Goal: Information Seeking & Learning: Learn about a topic

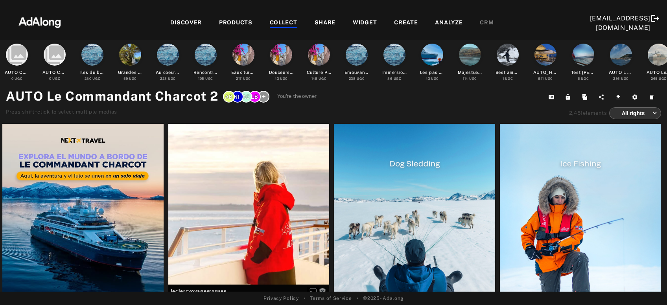
click at [282, 21] on div "COLLECT" at bounding box center [284, 22] width 28 height 9
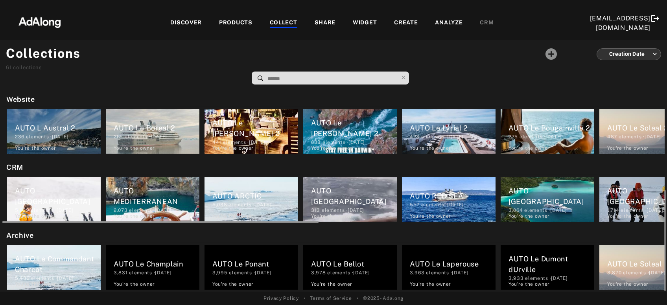
drag, startPoint x: 212, startPoint y: 222, endPoint x: 172, endPoint y: 223, distance: 39.7
click at [172, 223] on div at bounding box center [333, 221] width 662 height 6
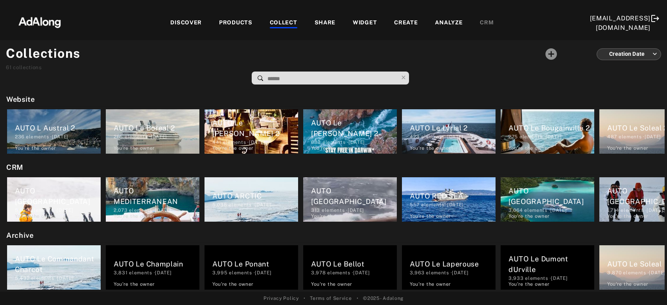
click at [234, 23] on div "PRODUCTS" at bounding box center [235, 22] width 33 height 9
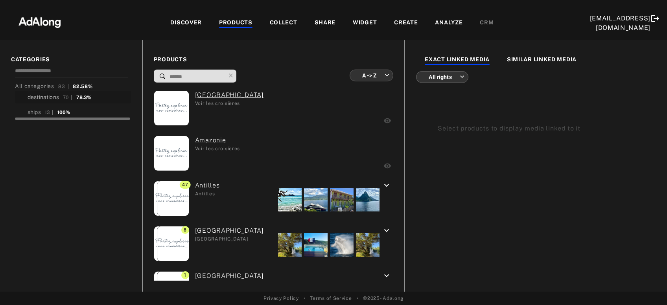
click at [52, 99] on div "destinations" at bounding box center [43, 97] width 31 height 8
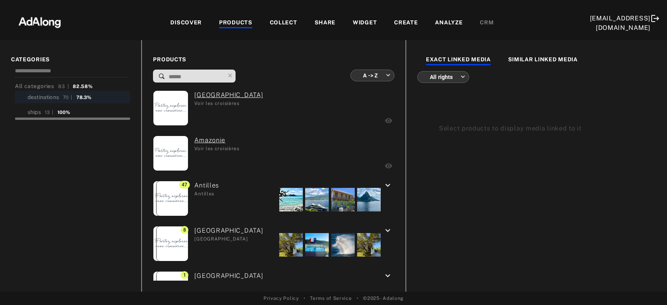
click at [229, 19] on div "PRODUCTS" at bounding box center [235, 22] width 33 height 9
click at [51, 96] on div "destinations" at bounding box center [43, 97] width 31 height 8
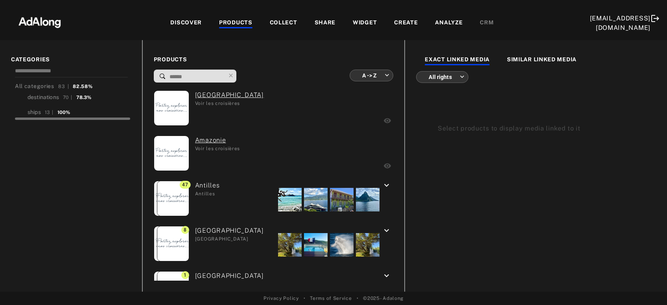
click at [282, 25] on div "COLLECT" at bounding box center [284, 22] width 28 height 9
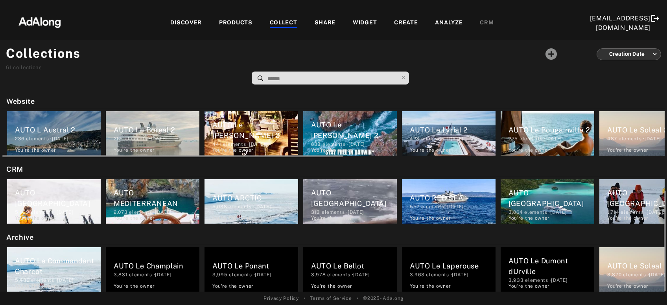
scroll to position [203, 0]
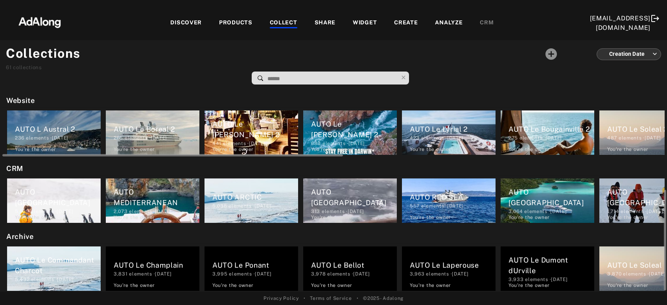
click at [133, 197] on div "AUTO MEDITERRANEAN" at bounding box center [157, 197] width 86 height 21
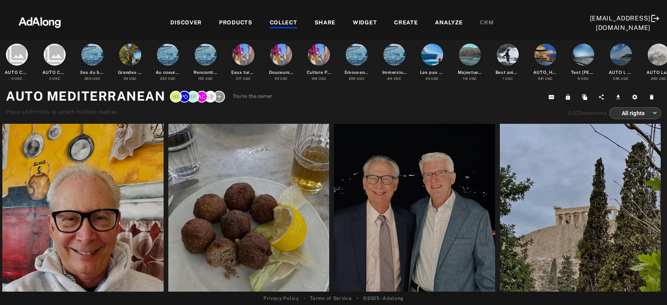
click at [286, 20] on div "COLLECT" at bounding box center [284, 22] width 28 height 9
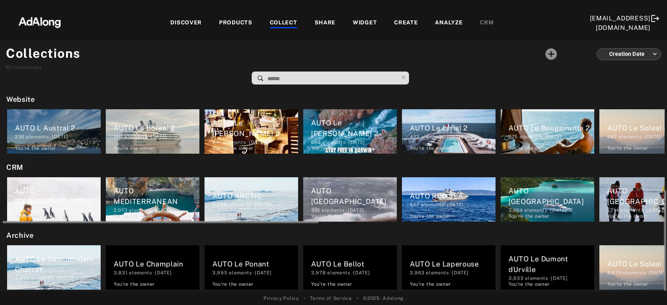
click at [80, 190] on div "AUTO ANTARCTICA 5,029 elements · 2023.03.06 You're the owner delete" at bounding box center [54, 199] width 94 height 44
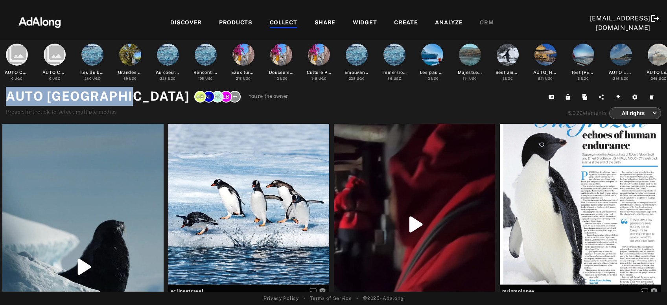
drag, startPoint x: 7, startPoint y: 95, endPoint x: 132, endPoint y: 103, distance: 124.6
click at [132, 103] on h1 "AUTO ANTARCTICA" at bounding box center [98, 96] width 184 height 19
copy h1 "AUTO ANTARCTICA"
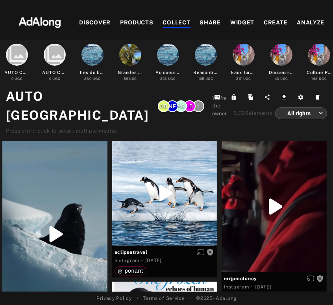
click at [178, 23] on div "COLLECT" at bounding box center [177, 22] width 28 height 9
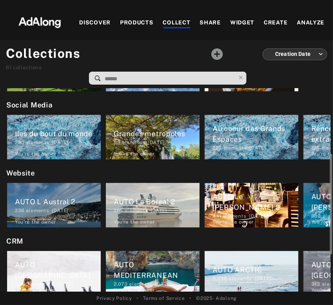
scroll to position [201, 0]
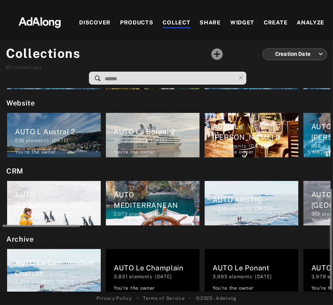
click at [161, 209] on div "AUTO MEDITERRANEAN" at bounding box center [157, 199] width 86 height 21
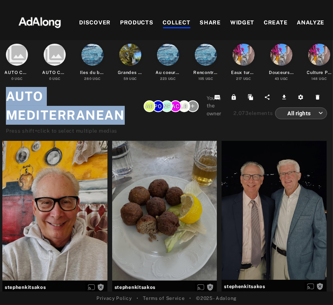
drag, startPoint x: 129, startPoint y: 118, endPoint x: 3, endPoint y: 97, distance: 128.0
click at [3, 97] on div "collections AUTO COLLECTION DESTINATIONS 0 UGC collections AUTO COLLECTION BATE…" at bounding box center [166, 165] width 333 height 251
copy h1 "AUTO MEDITERRANEAN"
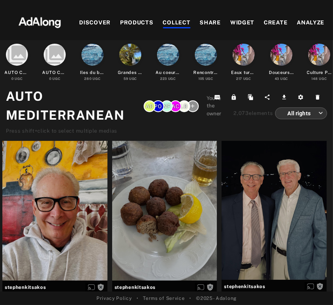
click at [173, 22] on div "COLLECT" at bounding box center [177, 22] width 28 height 9
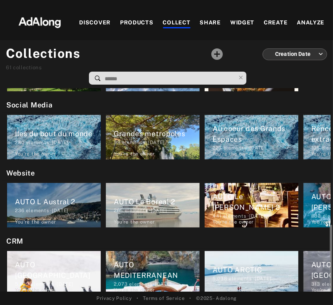
scroll to position [193, 0]
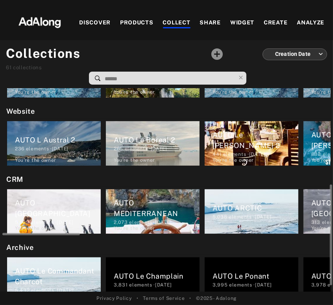
click at [236, 214] on div "5,038 elements · 2023.01.10" at bounding box center [255, 216] width 86 height 7
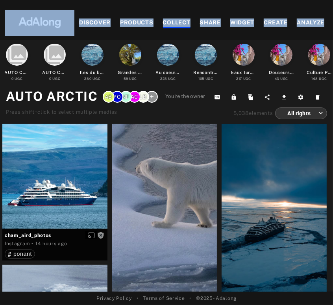
drag, startPoint x: 96, startPoint y: 94, endPoint x: 0, endPoint y: 103, distance: 96.4
click at [0, 103] on div "collections AUTO COLLECTION DESTINATIONS 0 UGC collections AUTO COLLECTION BATE…" at bounding box center [166, 165] width 333 height 251
click at [80, 98] on h1 "AUTO ARCTIC" at bounding box center [52, 96] width 92 height 19
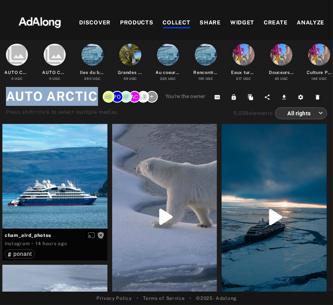
drag, startPoint x: 97, startPoint y: 97, endPoint x: 6, endPoint y: 97, distance: 90.9
click at [6, 97] on h1 "AUTO ARCTIC" at bounding box center [52, 96] width 92 height 19
copy h1 "AUTO ARCTIC"
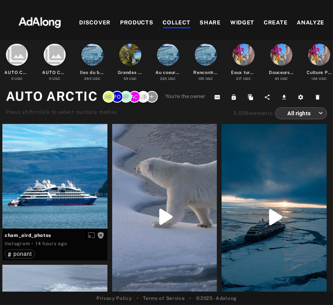
click at [174, 26] on div "COLLECT" at bounding box center [177, 22] width 28 height 9
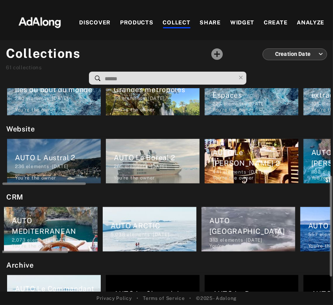
scroll to position [0, 108]
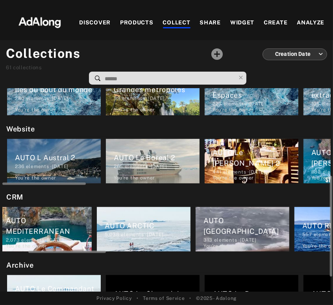
click at [224, 224] on div "AUTO SOUTH AMERICA" at bounding box center [246, 225] width 86 height 21
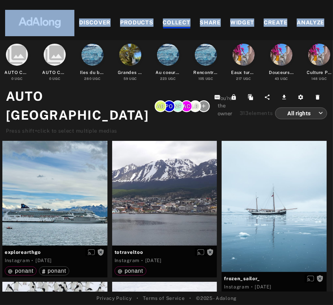
drag, startPoint x: 69, startPoint y: 117, endPoint x: 0, endPoint y: 98, distance: 72.1
click at [0, 98] on div "collections AUTO COLLECTION DESTINATIONS 0 UGC collections AUTO COLLECTION BATE…" at bounding box center [166, 165] width 333 height 251
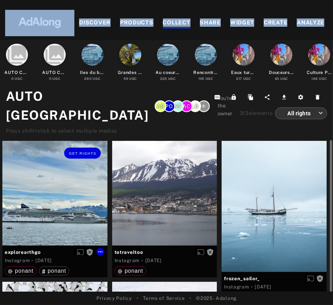
drag, startPoint x: 74, startPoint y: 119, endPoint x: 48, endPoint y: 227, distance: 111.3
click at [48, 227] on div "collections AUTO COLLECTION DESTINATIONS 0 UGC collections AUTO COLLECTION BATE…" at bounding box center [166, 165] width 333 height 251
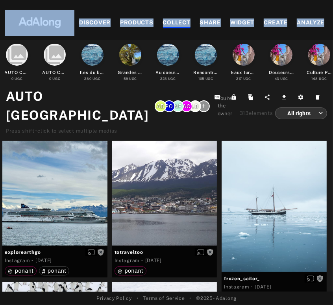
click at [87, 120] on h1 "AUTO SOUTH AMERICA" at bounding box center [78, 106] width 144 height 38
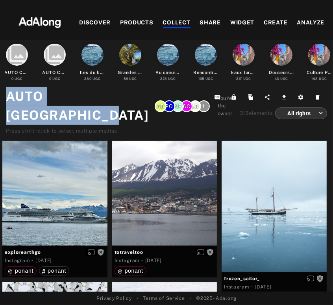
drag, startPoint x: 43, startPoint y: 117, endPoint x: 7, endPoint y: 93, distance: 43.1
click at [7, 93] on h1 "AUTO SOUTH AMERICA" at bounding box center [78, 106] width 144 height 38
copy h1 "AUTO SOUTH AMERICA"
click at [178, 22] on div "COLLECT" at bounding box center [177, 22] width 28 height 9
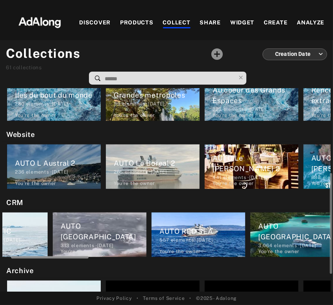
scroll to position [0, 274]
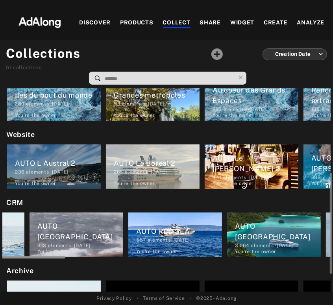
drag, startPoint x: 70, startPoint y: 257, endPoint x: 135, endPoint y: 259, distance: 64.9
click at [135, 259] on div "My selection AUTO COLLECTION DESTINATIONS 0 elements · 2025.10.01 You're the ow…" at bounding box center [166, 189] width 333 height 203
click at [168, 233] on div "AUTO RED SEA" at bounding box center [179, 231] width 86 height 11
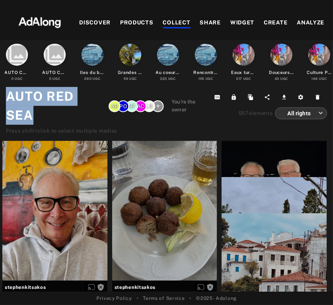
drag, startPoint x: 38, startPoint y: 116, endPoint x: 5, endPoint y: 97, distance: 37.9
click at [5, 97] on div "collections AUTO COLLECTION DESTINATIONS 0 UGC collections AUTO COLLECTION BATE…" at bounding box center [166, 165] width 333 height 251
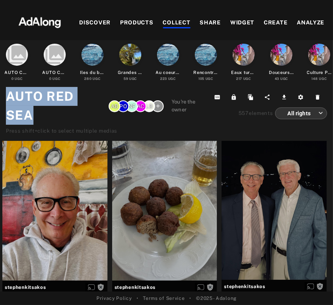
click at [169, 23] on div "COLLECT" at bounding box center [177, 22] width 28 height 9
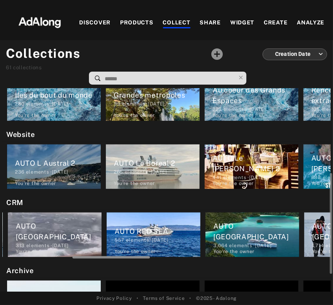
scroll to position [0, 299]
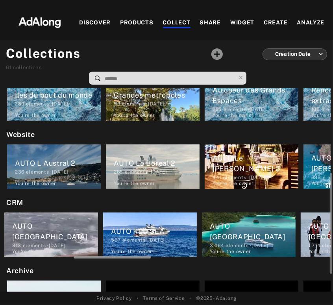
drag, startPoint x: 68, startPoint y: 256, endPoint x: 139, endPoint y: 259, distance: 70.8
click at [139, 259] on div "My selection AUTO COLLECTION DESTINATIONS 0 elements · 2025.10.01 You're the ow…" at bounding box center [166, 189] width 333 height 203
click at [255, 232] on div "AUTO OCEANIA PACIFIC ISLANDS" at bounding box center [253, 231] width 86 height 21
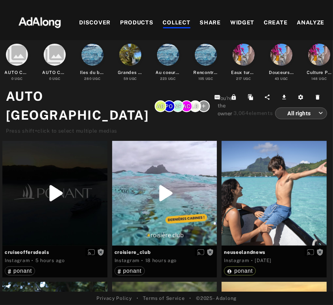
drag, startPoint x: 129, startPoint y: 113, endPoint x: 6, endPoint y: 98, distance: 124.1
click at [6, 98] on div "collections AUTO COLLECTION DESTINATIONS 0 UGC collections AUTO COLLECTION BATE…" at bounding box center [166, 165] width 333 height 251
copy h1 "AUTO OCEANIA PACIFIC ISLANDS"
click at [168, 22] on div "COLLECT" at bounding box center [177, 22] width 28 height 9
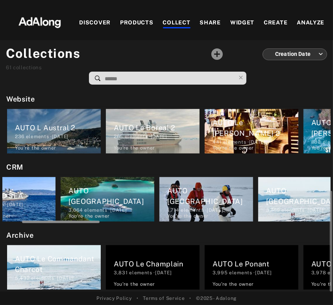
scroll to position [0, 450]
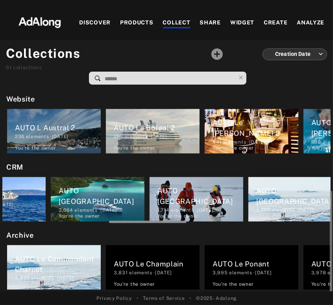
drag, startPoint x: 74, startPoint y: 221, endPoint x: 180, endPoint y: 224, distance: 106.6
click at [180, 224] on div "My selection AUTO COLLECTION DESTINATIONS 0 elements · 2025.10.01 You're the ow…" at bounding box center [166, 189] width 333 height 203
click at [186, 204] on div "AUTO NORTHERN EUROPE" at bounding box center [200, 195] width 86 height 21
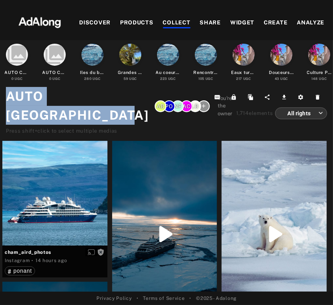
drag, startPoint x: 63, startPoint y: 116, endPoint x: 8, endPoint y: 92, distance: 59.3
click at [8, 92] on h1 "AUTO NORTHERN EUROPE" at bounding box center [78, 106] width 144 height 38
copy h1 "AUTO NORTHERN EUROPE"
click at [173, 22] on div "COLLECT" at bounding box center [177, 22] width 28 height 9
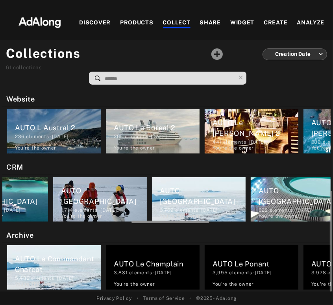
scroll to position [0, 560]
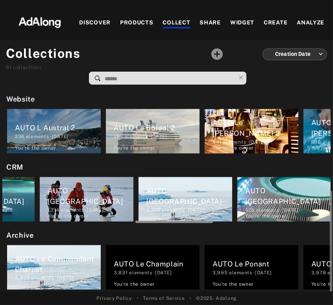
drag, startPoint x: 72, startPoint y: 221, endPoint x: 204, endPoint y: 223, distance: 132.6
click at [204, 223] on div at bounding box center [167, 221] width 328 height 6
click at [189, 206] on div "3,769 elements · 2023.01.10" at bounding box center [189, 209] width 86 height 7
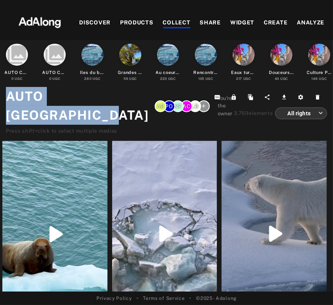
drag, startPoint x: 63, startPoint y: 114, endPoint x: 8, endPoint y: 94, distance: 58.2
click at [8, 94] on h1 "AUTO NORTH AMERICA" at bounding box center [78, 106] width 144 height 38
copy h1 "AUTO NORTH AMERICA"
click at [170, 22] on div "COLLECT" at bounding box center [177, 22] width 28 height 9
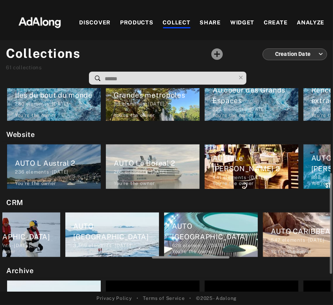
scroll to position [0, 669]
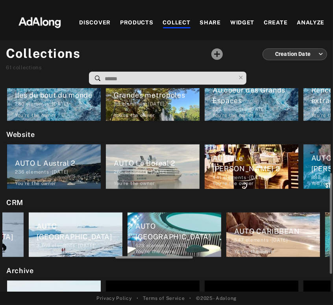
drag, startPoint x: 70, startPoint y: 256, endPoint x: 229, endPoint y: 254, distance: 158.5
click at [229, 254] on div at bounding box center [130, 256] width 328 height 6
click at [191, 237] on div "AUTO CENTRAL AMERICA" at bounding box center [178, 231] width 86 height 21
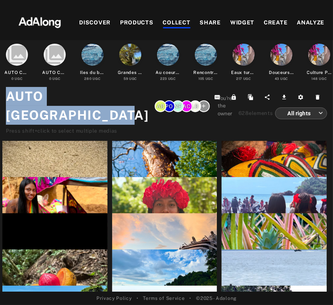
drag, startPoint x: 79, startPoint y: 114, endPoint x: 6, endPoint y: 91, distance: 76.4
click at [6, 91] on h1 "AUTO CENTRAL AMERICA" at bounding box center [78, 106] width 144 height 38
copy h1 "AUTO CENTRAL AMERICA"
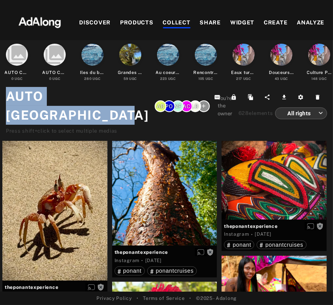
click at [178, 22] on div "COLLECT" at bounding box center [177, 22] width 28 height 9
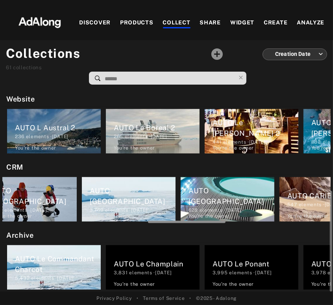
scroll to position [0, 717]
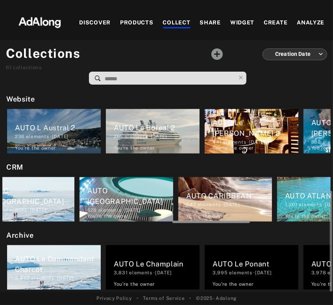
drag, startPoint x: 73, startPoint y: 220, endPoint x: 243, endPoint y: 222, distance: 169.9
click at [243, 222] on div at bounding box center [210, 222] width 77 height 2
click at [234, 203] on div "547 elements · 2023.01.10" at bounding box center [229, 204] width 86 height 7
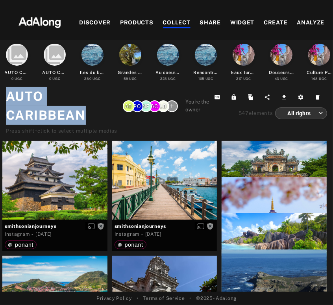
drag, startPoint x: 93, startPoint y: 116, endPoint x: 7, endPoint y: 90, distance: 89.3
click at [7, 90] on h1 "AUTO CARIBBEAN" at bounding box center [62, 106] width 112 height 38
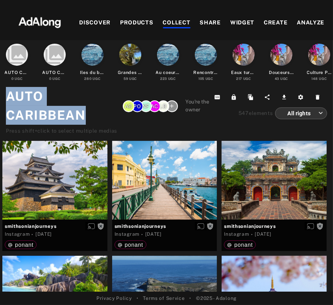
click at [179, 22] on div "COLLECT" at bounding box center [177, 22] width 28 height 9
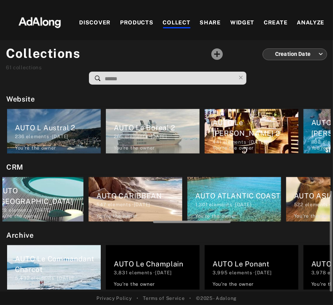
scroll to position [0, 809]
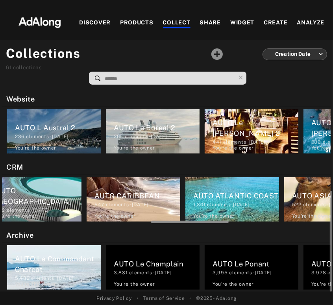
drag, startPoint x: 73, startPoint y: 221, endPoint x: 265, endPoint y: 221, distance: 191.5
click at [229, 221] on div at bounding box center [189, 222] width 77 height 2
click at [246, 205] on div "1,301 elements · 2023.01.10" at bounding box center [236, 204] width 86 height 7
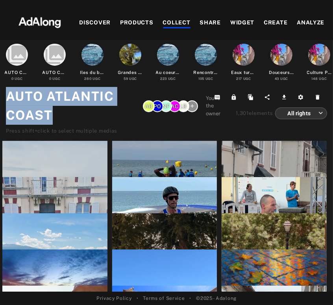
drag, startPoint x: 54, startPoint y: 116, endPoint x: 3, endPoint y: 97, distance: 54.1
click at [3, 97] on div "collections AUTO COLLECTION DESTINATIONS 0 UGC collections AUTO COLLECTION BATE…" at bounding box center [166, 165] width 333 height 251
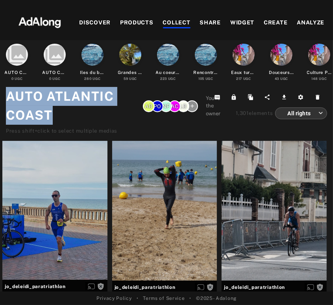
copy h1 "AUTO ATLANTIC COAST"
click at [175, 18] on div "DISCOVER PRODUCTS COLLECT SHARE WIDGET CREATE ANALYZE CRM" at bounding box center [213, 23] width 278 height 26
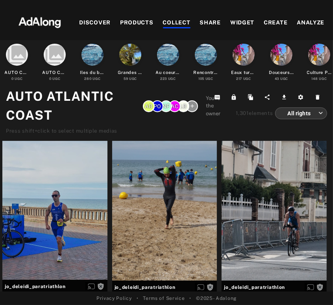
click at [181, 22] on div "COLLECT" at bounding box center [177, 22] width 28 height 9
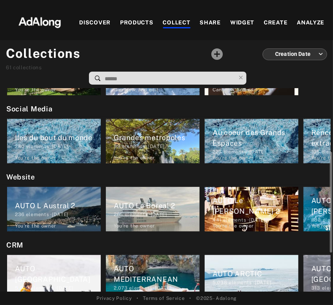
scroll to position [205, 0]
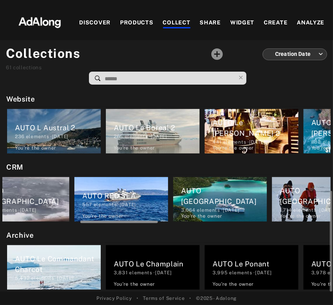
drag, startPoint x: 70, startPoint y: 223, endPoint x: 110, endPoint y: 223, distance: 39.3
click at [110, 223] on div at bounding box center [167, 221] width 328 height 6
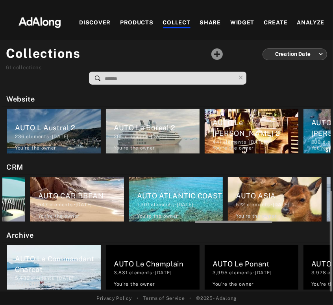
scroll to position [0, 908]
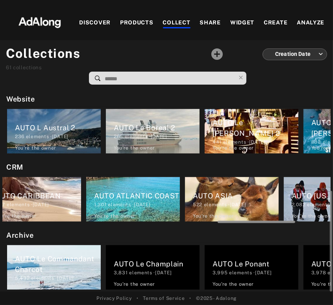
drag, startPoint x: 210, startPoint y: 222, endPoint x: 270, endPoint y: 222, distance: 59.8
click at [270, 222] on div at bounding box center [255, 222] width 77 height 2
click at [234, 199] on div "AUTO ASIA" at bounding box center [236, 195] width 86 height 11
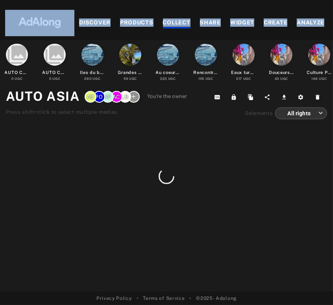
drag, startPoint x: 77, startPoint y: 95, endPoint x: 0, endPoint y: 95, distance: 77.5
click at [0, 95] on div "collections AUTO COLLECTION DESTINATIONS 0 UGC collections AUTO COLLECTION BATE…" at bounding box center [166, 165] width 333 height 251
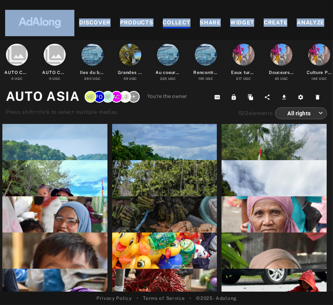
click at [50, 98] on h1 "AUTO ASIA" at bounding box center [43, 96] width 74 height 19
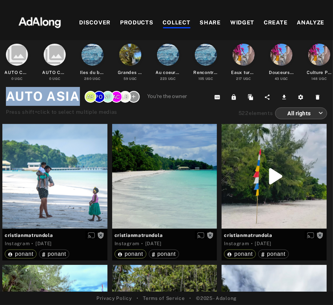
drag, startPoint x: 77, startPoint y: 101, endPoint x: 6, endPoint y: 98, distance: 72.0
click at [6, 98] on div "collections AUTO COLLECTION DESTINATIONS 0 UGC collections AUTO COLLECTION BATE…" at bounding box center [166, 165] width 333 height 251
copy h1 "AUTO ASIA"
click at [177, 24] on div "COLLECT" at bounding box center [177, 22] width 28 height 9
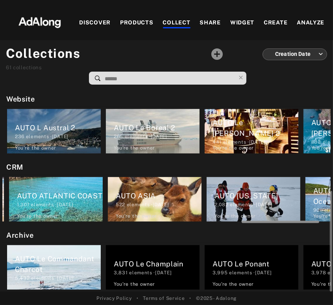
scroll to position [0, 990]
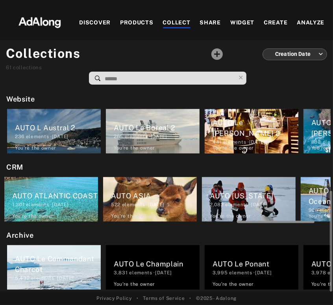
drag, startPoint x: 73, startPoint y: 221, endPoint x: 308, endPoint y: 225, distance: 234.4
click at [308, 225] on div "My selection AUTO COLLECTION DESTINATIONS 0 elements · 2025.10.01 You're the ow…" at bounding box center [166, 189] width 333 height 203
click at [253, 203] on div "2,082 elements · 2023.01.10" at bounding box center [253, 204] width 86 height 7
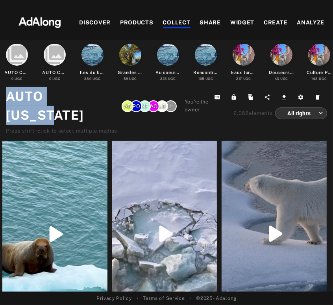
drag, startPoint x: 102, startPoint y: 96, endPoint x: 6, endPoint y: 96, distance: 95.6
click at [6, 96] on h1 "AUTO ALASKA" at bounding box center [61, 106] width 111 height 38
click at [185, 24] on div "COLLECT" at bounding box center [177, 22] width 28 height 9
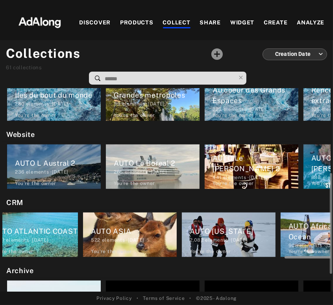
scroll to position [0, 1058]
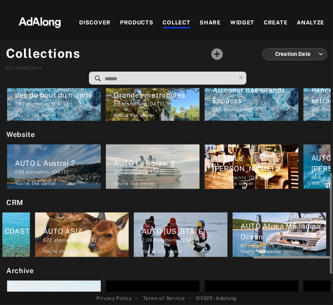
drag, startPoint x: 64, startPoint y: 257, endPoint x: 323, endPoint y: 257, distance: 259.2
click at [323, 257] on div at bounding box center [291, 257] width 77 height 2
click at [303, 238] on div "AUTO Africa ME Indian Ocean" at bounding box center [283, 231] width 86 height 21
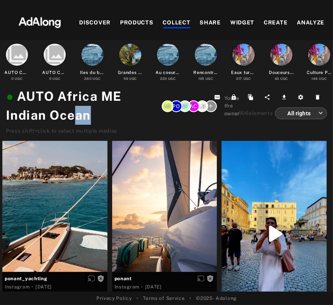
drag, startPoint x: 97, startPoint y: 117, endPoint x: 72, endPoint y: 116, distance: 25.2
click at [72, 116] on h1 "Afrique & Océan Indien AUTO Africa ME Indian Ocean" at bounding box center [81, 106] width 151 height 38
click at [106, 111] on h1 "Afrique & Océan Indien AUTO Africa ME Indian Ocean" at bounding box center [81, 106] width 151 height 38
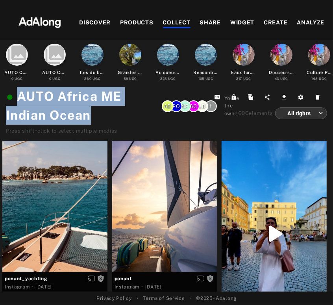
drag, startPoint x: 61, startPoint y: 108, endPoint x: 20, endPoint y: 95, distance: 43.3
click at [20, 95] on h1 "Afrique & Océan Indien AUTO Africa ME Indian Ocean" at bounding box center [81, 106] width 151 height 38
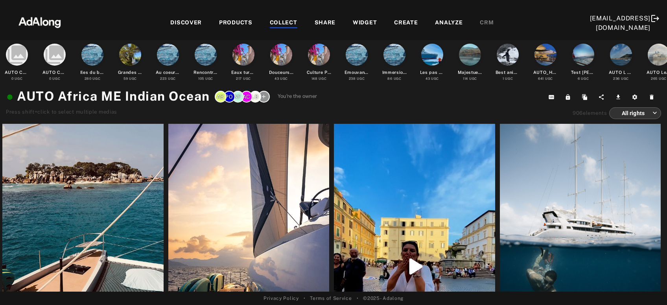
click at [338, 7] on div at bounding box center [333, 7] width 667 height 14
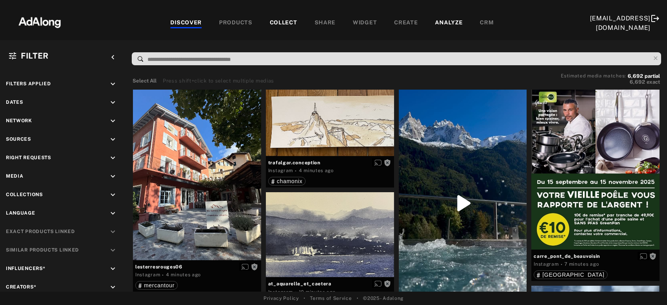
click at [270, 22] on div "COLLECT" at bounding box center [284, 22] width 28 height 9
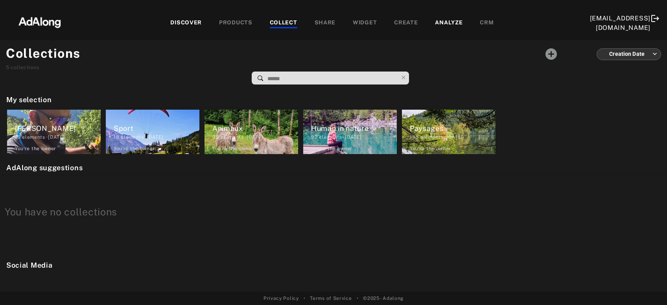
click at [555, 55] on icon "Add a collecton" at bounding box center [551, 53] width 11 height 11
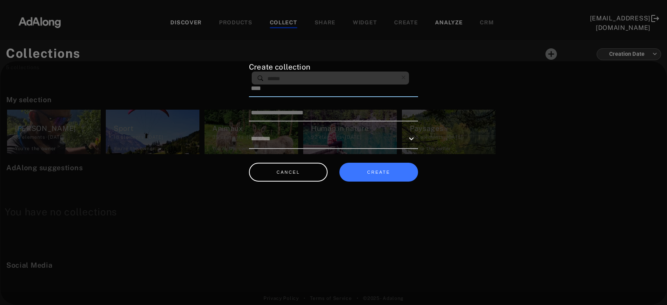
click at [292, 87] on input at bounding box center [333, 89] width 169 height 17
drag, startPoint x: 306, startPoint y: 87, endPoint x: 260, endPoint y: 88, distance: 46.0
click at [290, 87] on input "**********" at bounding box center [333, 89] width 169 height 17
click at [270, 88] on input "**********" at bounding box center [333, 89] width 169 height 17
click at [274, 88] on input "**********" at bounding box center [333, 89] width 169 height 17
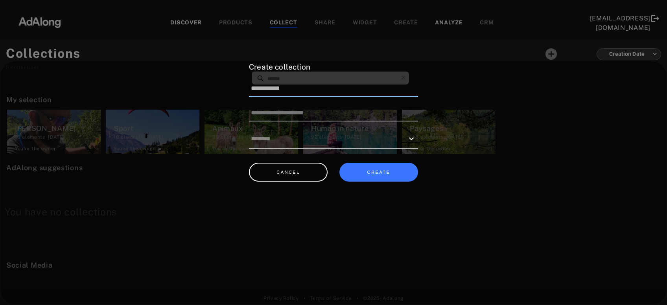
drag, startPoint x: 273, startPoint y: 88, endPoint x: 241, endPoint y: 89, distance: 32.7
click at [249, 89] on input "**********" at bounding box center [333, 89] width 169 height 17
click at [383, 173] on button "CREATE" at bounding box center [378, 172] width 79 height 19
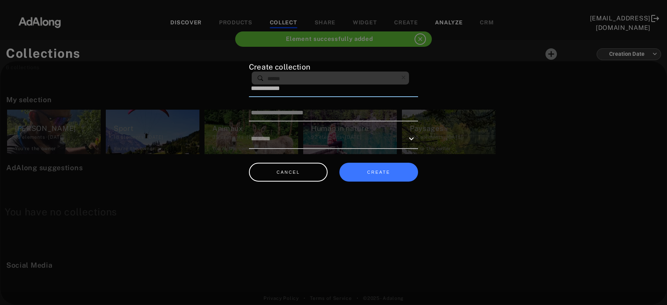
drag, startPoint x: 319, startPoint y: 90, endPoint x: 273, endPoint y: 89, distance: 45.2
click at [273, 89] on input "**********" at bounding box center [333, 89] width 169 height 17
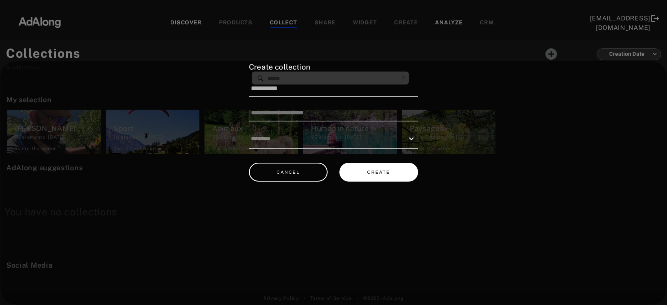
click at [379, 166] on button "CREATE" at bounding box center [378, 172] width 79 height 19
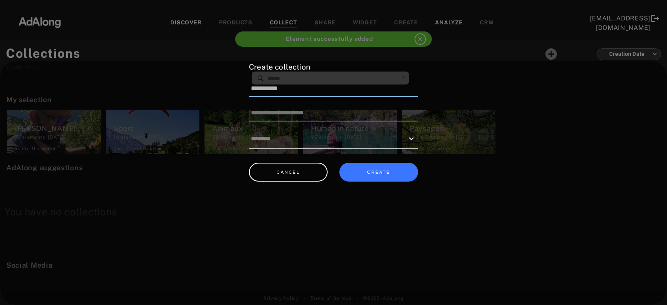
drag, startPoint x: 315, startPoint y: 89, endPoint x: 283, endPoint y: 89, distance: 31.9
click at [283, 89] on input "**********" at bounding box center [333, 89] width 169 height 17
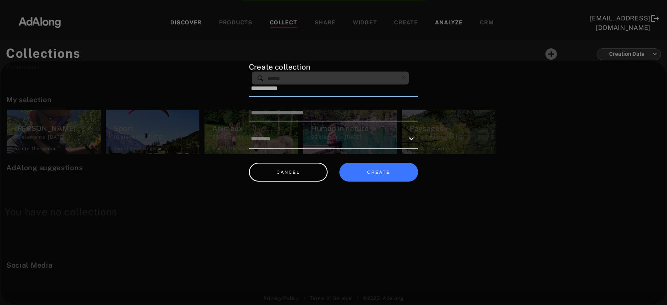
click at [283, 89] on input "**********" at bounding box center [333, 89] width 169 height 17
click at [302, 90] on input "**********" at bounding box center [333, 89] width 169 height 17
drag, startPoint x: 302, startPoint y: 88, endPoint x: 273, endPoint y: 87, distance: 29.9
click at [273, 87] on input "**********" at bounding box center [333, 89] width 169 height 17
click at [375, 172] on button "CREATE" at bounding box center [378, 172] width 79 height 19
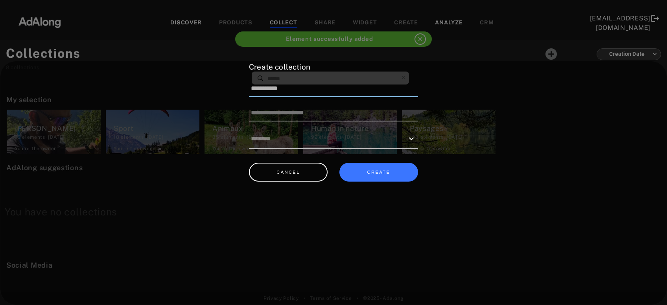
drag, startPoint x: 300, startPoint y: 87, endPoint x: 273, endPoint y: 87, distance: 26.7
click at [273, 87] on input "**********" at bounding box center [333, 89] width 169 height 17
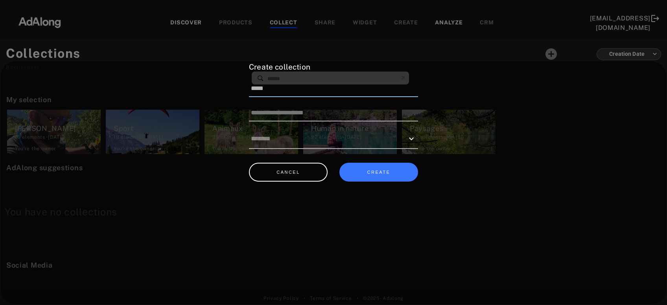
click at [281, 89] on input "*****" at bounding box center [333, 89] width 169 height 17
click at [399, 172] on button "CREATE" at bounding box center [378, 172] width 79 height 19
click at [312, 87] on input "**********" at bounding box center [333, 89] width 169 height 17
click at [372, 174] on button "CREATE" at bounding box center [378, 172] width 79 height 19
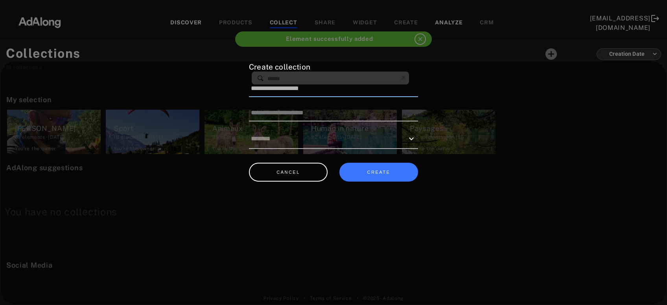
drag, startPoint x: 336, startPoint y: 85, endPoint x: 272, endPoint y: 85, distance: 64.5
click at [272, 85] on input "**********" at bounding box center [333, 89] width 169 height 17
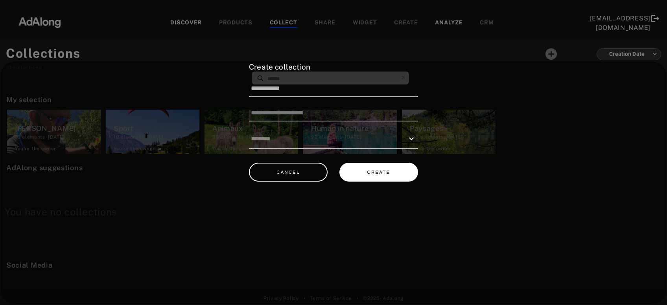
click at [391, 172] on button "CREATE" at bounding box center [378, 172] width 79 height 19
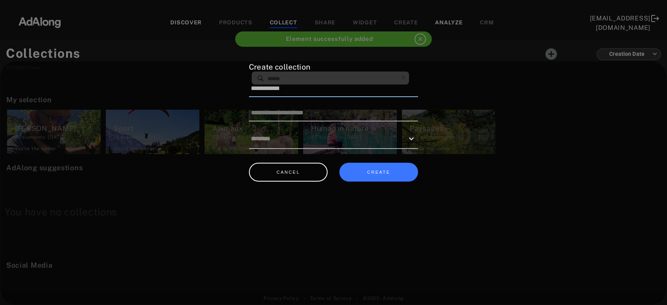
click at [309, 86] on input "**********" at bounding box center [333, 89] width 169 height 17
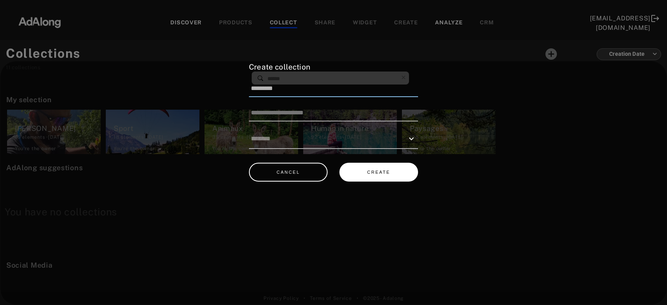
type input "*********"
click at [384, 171] on button "CREATE" at bounding box center [378, 172] width 79 height 19
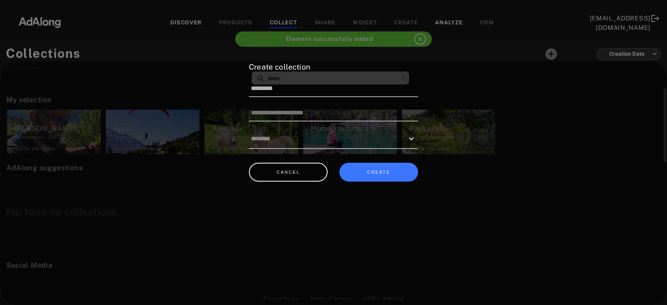
drag, startPoint x: 314, startPoint y: 171, endPoint x: 301, endPoint y: 159, distance: 17.8
click at [314, 171] on button "CANCEL" at bounding box center [288, 172] width 79 height 19
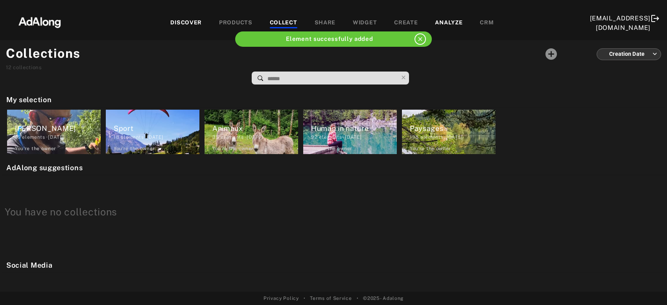
click at [170, 21] on div "DISCOVER" at bounding box center [185, 22] width 31 height 9
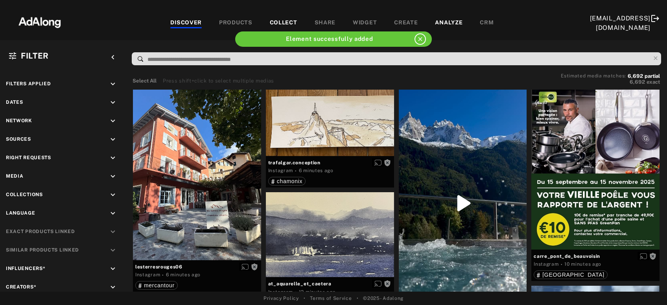
click at [270, 20] on div "COLLECT" at bounding box center [284, 22] width 28 height 9
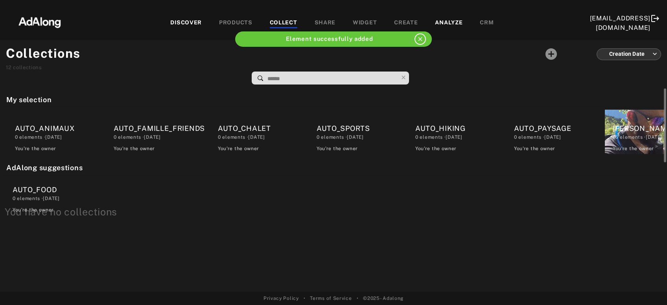
drag, startPoint x: 49, startPoint y: 135, endPoint x: 46, endPoint y: 198, distance: 63.4
click at [46, 198] on div "My selection AUTO_FOOD 0 elements · [DATE] You're the owner delete AUTO_ANIMAUX…" at bounding box center [333, 189] width 667 height 203
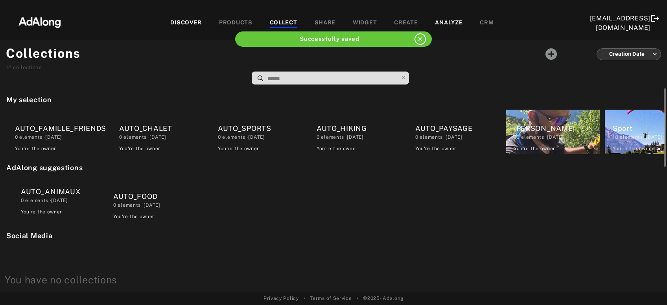
drag, startPoint x: 54, startPoint y: 136, endPoint x: 60, endPoint y: 199, distance: 63.6
click at [60, 199] on div "My selection AUTO_ANIMAUX 0 elements · [DATE] You're the owner delete AUTO_FAMI…" at bounding box center [333, 189] width 667 height 203
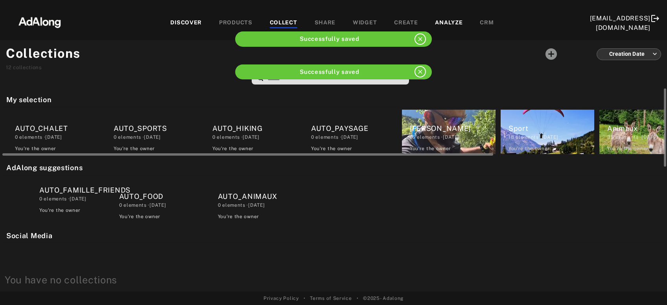
drag, startPoint x: 60, startPoint y: 132, endPoint x: 61, endPoint y: 136, distance: 4.5
click at [82, 194] on div "My selection AUTO_FAMILLE_FRIENDS 0 elements · [DATE] You're the owner delete A…" at bounding box center [333, 189] width 667 height 203
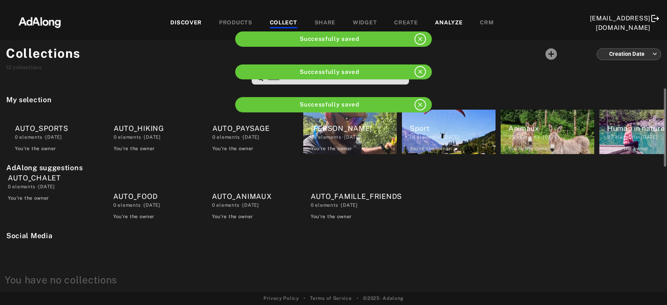
drag, startPoint x: 56, startPoint y: 133, endPoint x: 46, endPoint y: 186, distance: 54.5
click at [46, 186] on div "My selection AUTO_CHALET 0 elements · [DATE] You're the owner delete AUTO_SPORT…" at bounding box center [333, 189] width 667 height 203
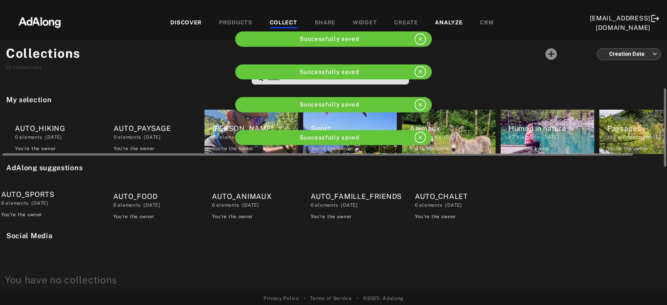
drag, startPoint x: 57, startPoint y: 127, endPoint x: 51, endPoint y: 146, distance: 19.8
click at [43, 197] on div "My selection AUTO_SPORTS 0 elements · [DATE] You're the owner delete AUTO_HIKIN…" at bounding box center [333, 189] width 667 height 203
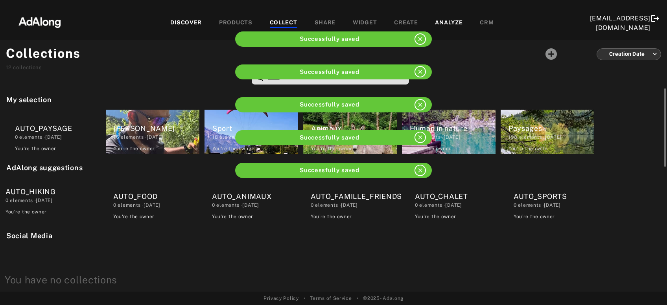
drag, startPoint x: 52, startPoint y: 129, endPoint x: 42, endPoint y: 199, distance: 70.7
click at [42, 199] on div "My selection AUTO_HIKING 0 elements · [DATE] You're the owner delete AUTO_PAYSA…" at bounding box center [333, 189] width 667 height 203
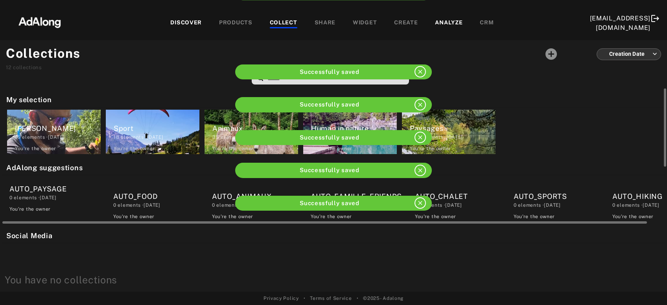
drag, startPoint x: 58, startPoint y: 135, endPoint x: 52, endPoint y: 198, distance: 64.0
click at [52, 198] on div "My selection AUTO_PAYSAGE 0 elements · [DATE] You're the owner [PERSON_NAME] 15…" at bounding box center [333, 189] width 667 height 203
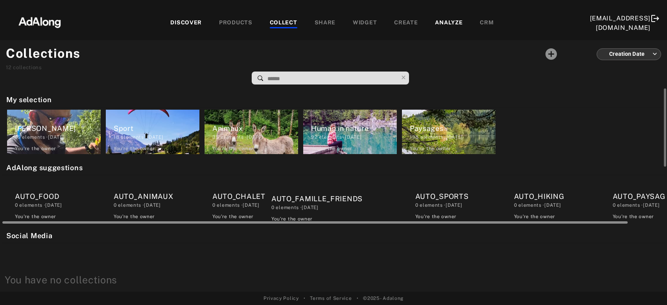
drag, startPoint x: 222, startPoint y: 221, endPoint x: 296, endPoint y: 224, distance: 74.4
click at [296, 224] on div "AUTO_FOOD 0 elements · [DATE] You're the owner delete AUTO_ANIMAUX 0 elements ·…" at bounding box center [333, 199] width 662 height 49
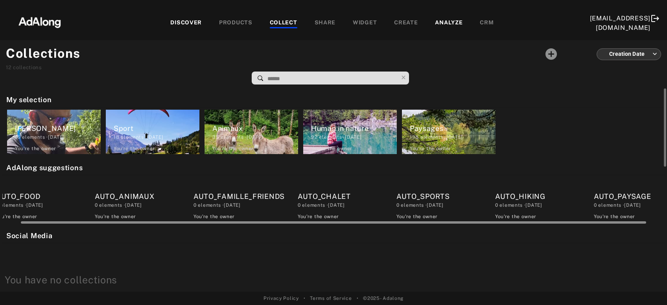
scroll to position [0, 20]
drag, startPoint x: 300, startPoint y: 223, endPoint x: 380, endPoint y: 225, distance: 79.5
click at [319, 225] on div "My selection [PERSON_NAME] 15 elements · [DATE] You're the owner delete Sport 1…" at bounding box center [333, 189] width 667 height 203
click at [619, 208] on div "0 elements · [DATE]" at bounding box center [636, 205] width 86 height 7
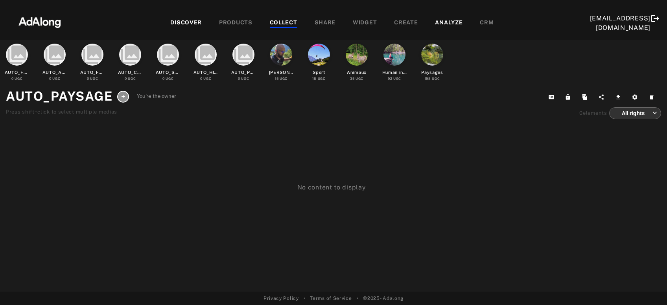
click at [270, 20] on div "COLLECT" at bounding box center [284, 22] width 28 height 9
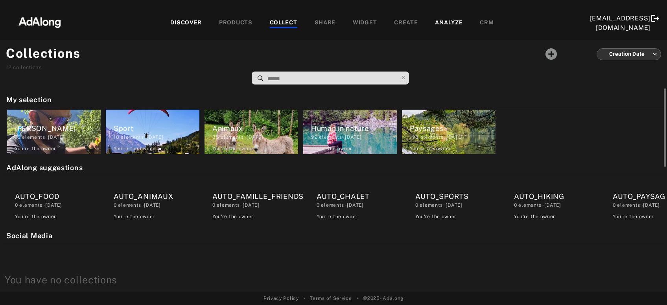
click at [444, 146] on div "You're the owner" at bounding box center [430, 148] width 41 height 7
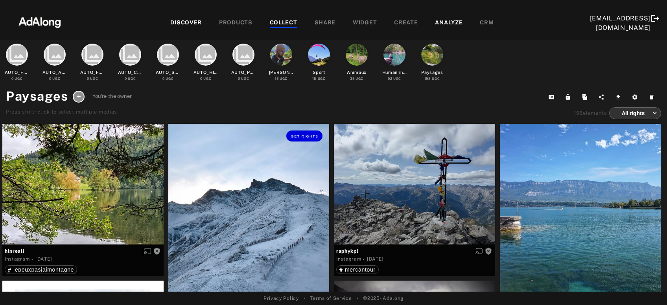
scroll to position [42, 0]
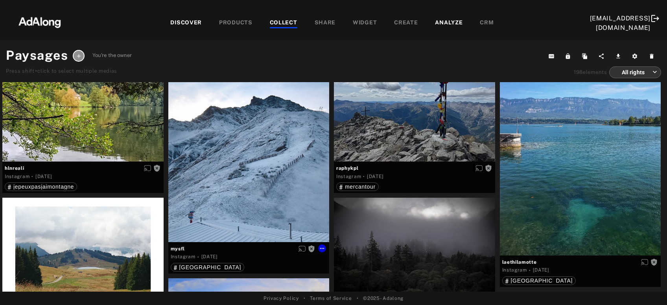
click at [271, 150] on div "Get rights" at bounding box center [248, 141] width 161 height 201
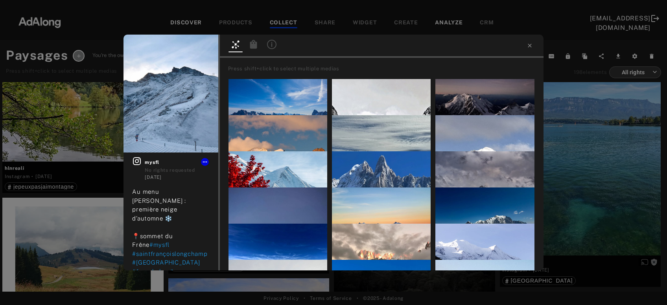
click at [275, 44] on icon at bounding box center [271, 44] width 9 height 9
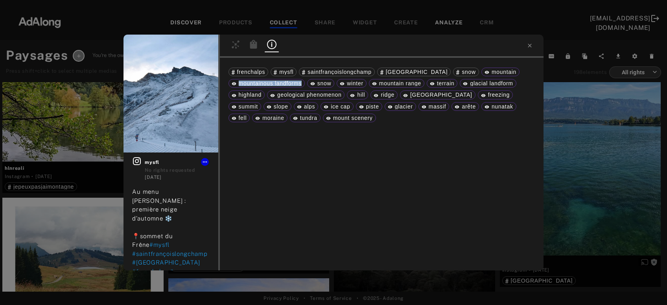
drag, startPoint x: 238, startPoint y: 84, endPoint x: 302, endPoint y: 84, distance: 63.7
click at [302, 84] on div "mountainous landforms" at bounding box center [267, 84] width 70 height 6
copy span "mountainous landforms"
drag, startPoint x: 378, startPoint y: 82, endPoint x: 382, endPoint y: 83, distance: 4.1
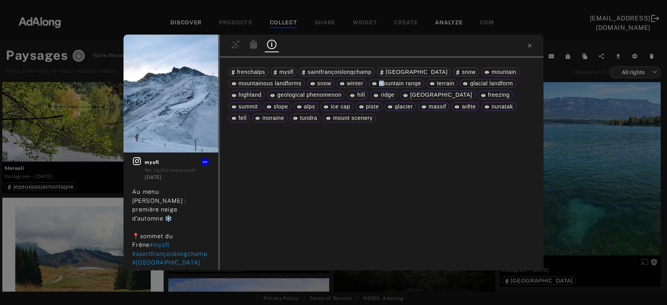
click at [382, 83] on div "mountain range" at bounding box center [396, 84] width 49 height 6
click at [382, 83] on span "mountain range" at bounding box center [400, 83] width 42 height 6
drag, startPoint x: 377, startPoint y: 84, endPoint x: 420, endPoint y: 84, distance: 43.3
click at [420, 84] on div "mountain range" at bounding box center [396, 84] width 49 height 6
copy div "mountain range"
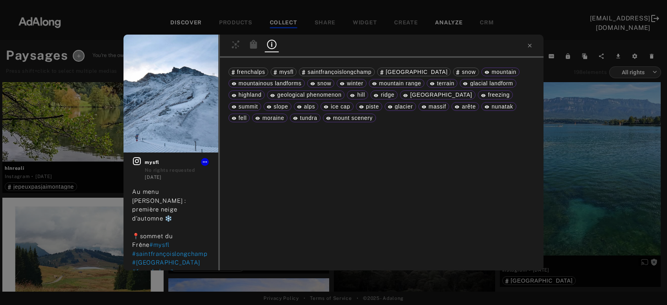
click at [577, 145] on div "Get rights mysfl No rights requested [DATE] Au menu [PERSON_NAME] : première ne…" at bounding box center [333, 152] width 667 height 305
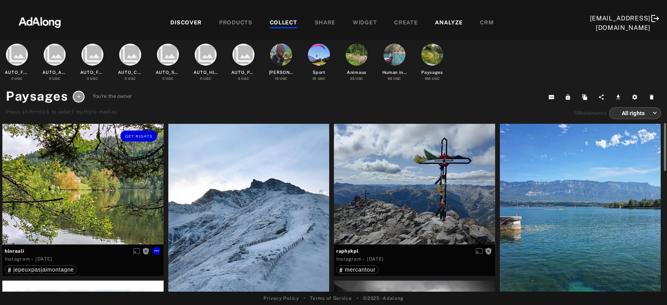
click at [92, 197] on div "Get rights" at bounding box center [82, 184] width 161 height 121
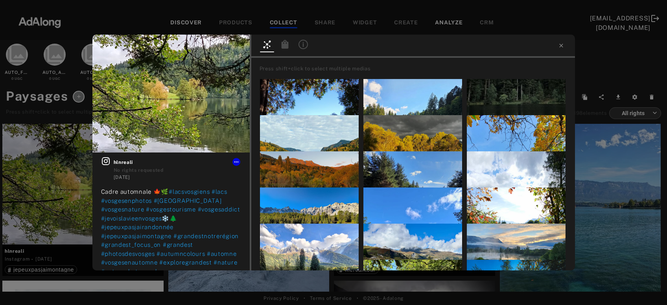
click at [301, 48] on icon at bounding box center [303, 44] width 9 height 9
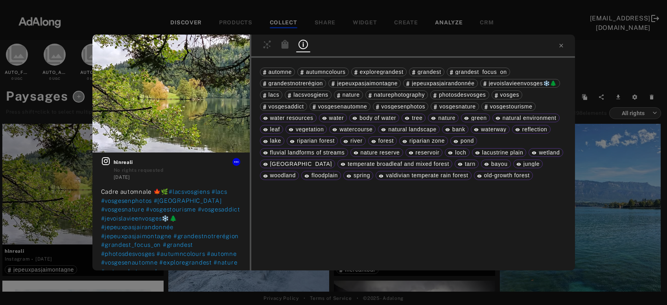
click at [445, 117] on span "nature" at bounding box center [446, 118] width 17 height 6
copy span "nature"
drag, startPoint x: 389, startPoint y: 128, endPoint x: 436, endPoint y: 130, distance: 47.3
click at [436, 130] on span "natural landscape" at bounding box center [412, 129] width 48 height 6
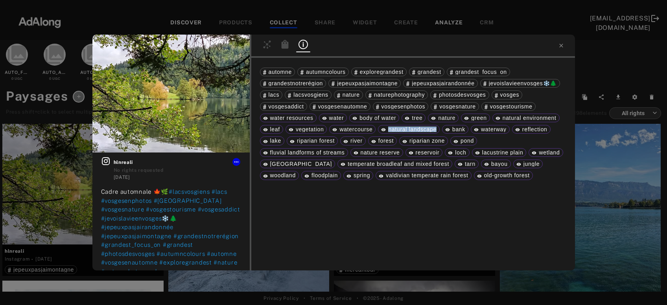
copy span "natural landscape"
click at [389, 140] on span "forest" at bounding box center [385, 141] width 15 height 6
copy span "forest"
click at [630, 170] on div "Get rights hlnreali No rights requested [DATE] Cadre automnale 🍁🌿 #lacsvosgiens…" at bounding box center [333, 152] width 667 height 305
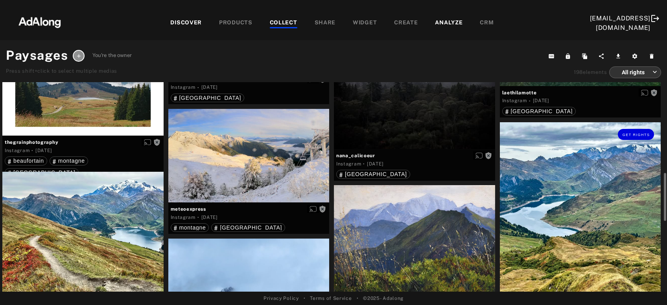
scroll to position [254, 0]
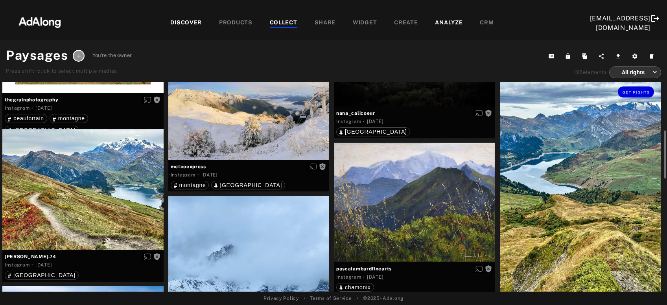
click at [573, 201] on div "Get rights" at bounding box center [580, 187] width 161 height 215
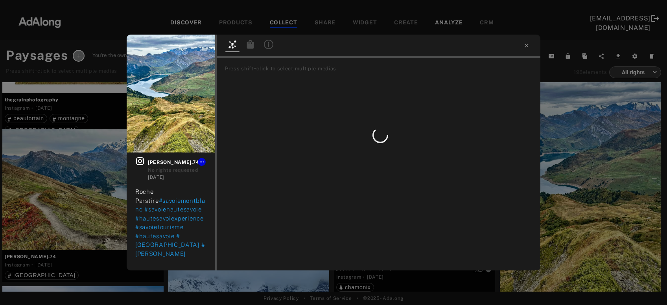
click at [269, 46] on icon at bounding box center [268, 44] width 9 height 9
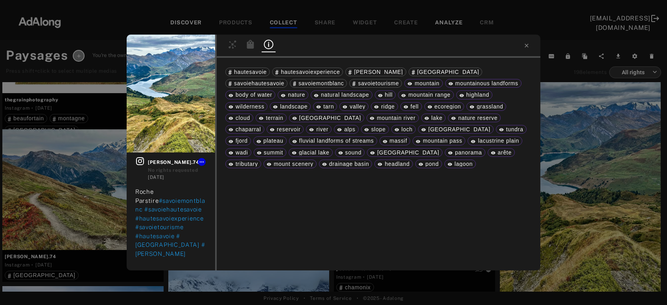
click at [308, 103] on span "landscape" at bounding box center [294, 106] width 28 height 6
copy span "landscape"
click at [328, 126] on span "river" at bounding box center [322, 129] width 12 height 6
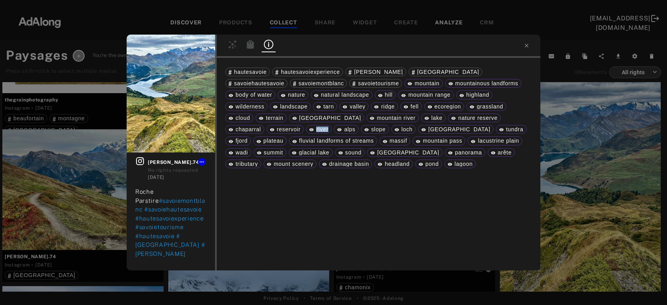
click at [328, 126] on span "river" at bounding box center [322, 129] width 12 height 6
copy span "river"
click at [355, 126] on span "alps" at bounding box center [349, 129] width 11 height 6
copy span "alps"
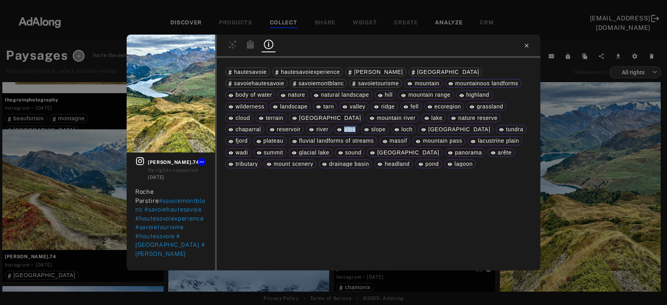
click at [525, 46] on icon at bounding box center [526, 45] width 6 height 6
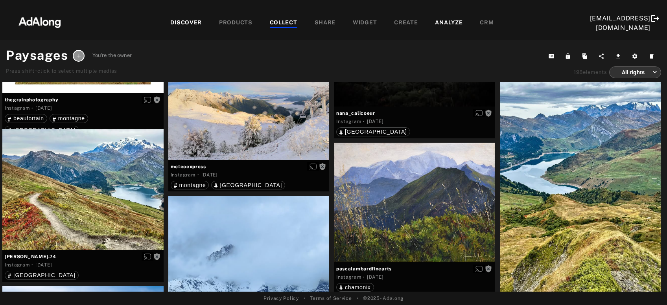
click at [170, 18] on div "DISCOVER" at bounding box center [185, 22] width 31 height 9
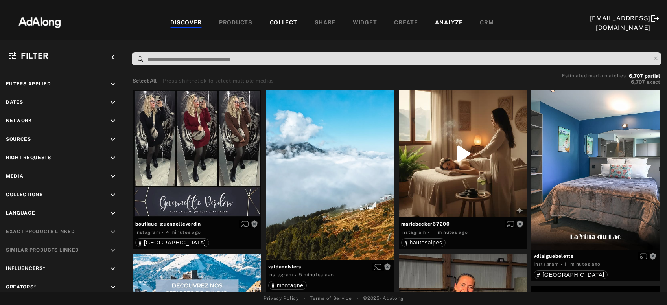
click at [262, 60] on input at bounding box center [398, 59] width 503 height 11
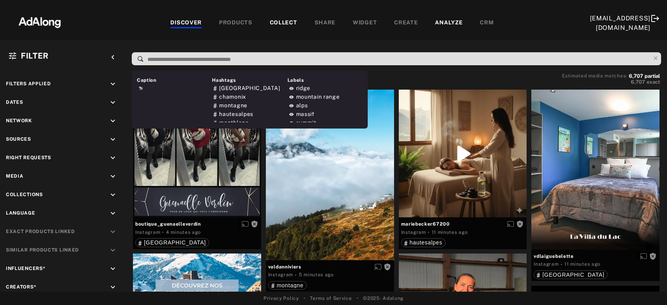
paste input "**********"
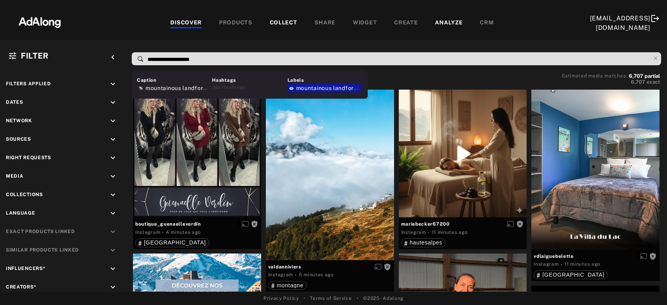
type input "**********"
click at [307, 88] on span "mountainous landforms" at bounding box center [329, 88] width 66 height 6
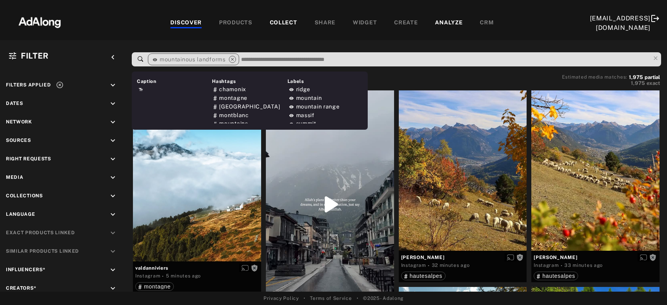
click at [297, 60] on input at bounding box center [445, 59] width 410 height 11
paste input "**********"
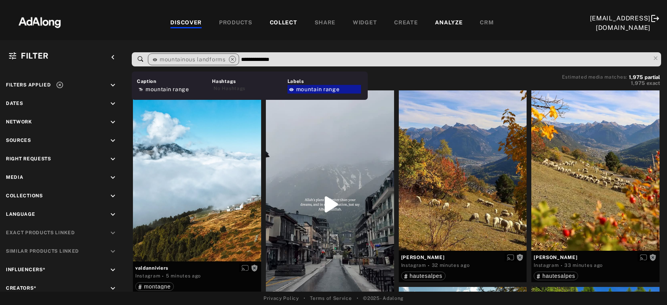
type input "**********"
click at [308, 91] on span "mountain range" at bounding box center [318, 89] width 44 height 6
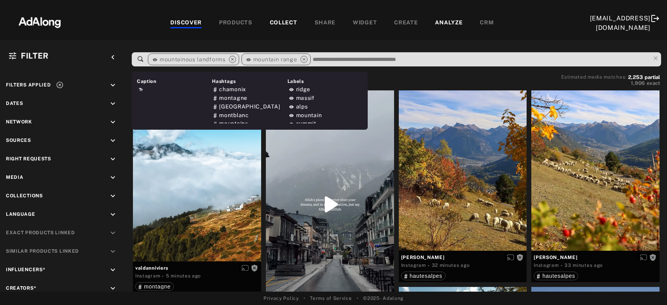
click at [345, 57] on input at bounding box center [481, 59] width 338 height 11
paste input "********"
type input "********"
click at [324, 88] on div "mountain" at bounding box center [325, 89] width 74 height 9
click at [390, 58] on input at bounding box center [507, 59] width 285 height 11
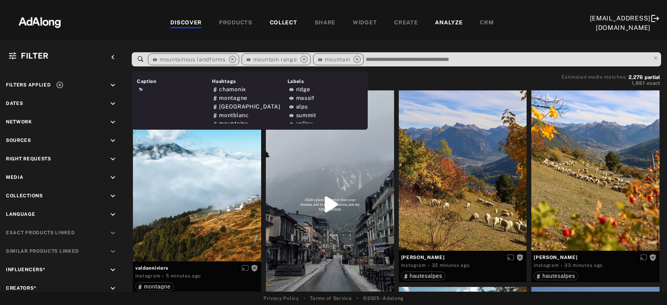
paste input "******"
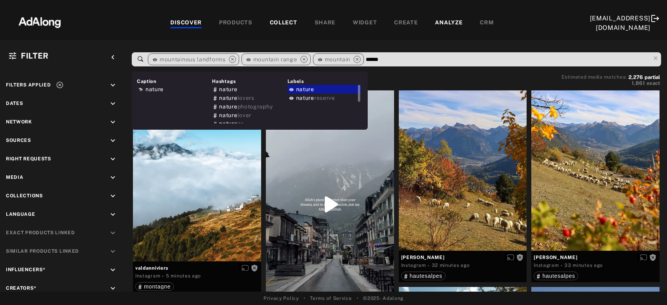
type input "******"
click at [308, 88] on span "nature" at bounding box center [305, 89] width 18 height 6
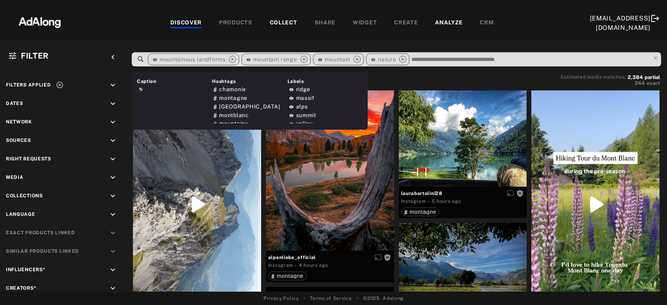
paste input "**********"
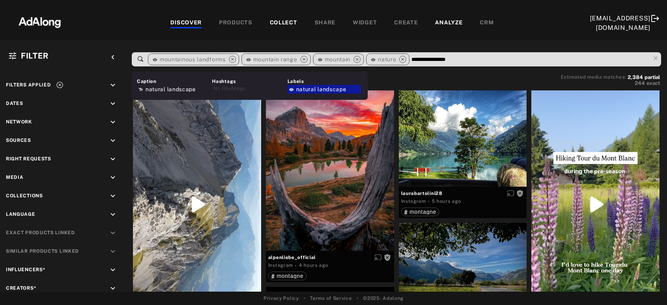
type input "**********"
click at [341, 90] on span "natural landscape" at bounding box center [321, 89] width 50 height 6
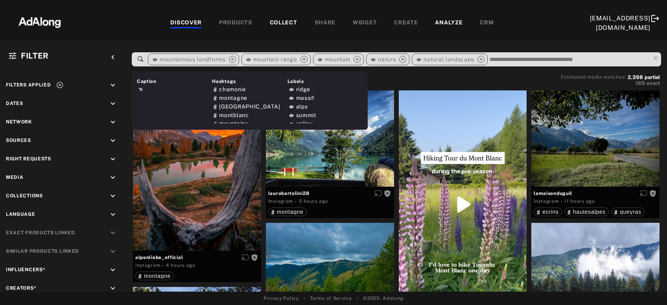
paste input "******"
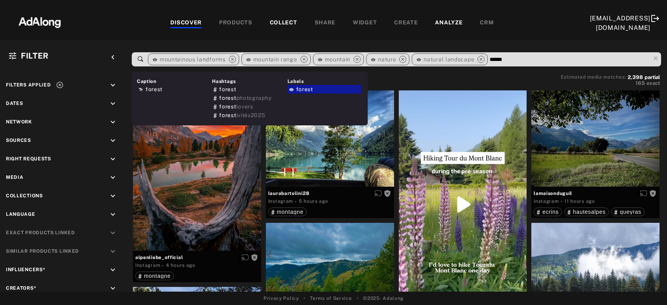
type input "******"
click at [308, 89] on span "forest" at bounding box center [304, 89] width 17 height 6
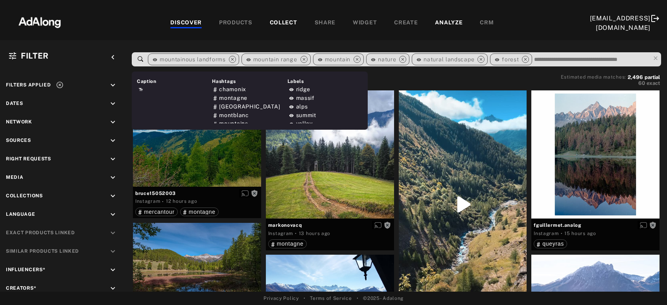
paste input "*********"
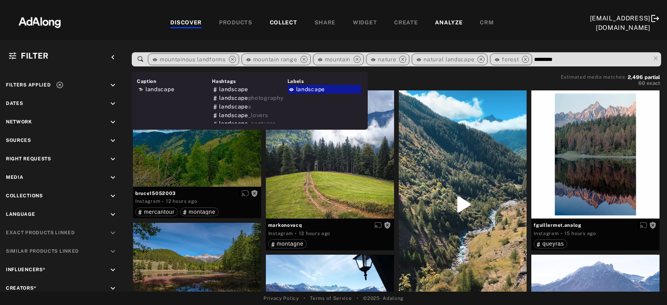
type input "*********"
click at [313, 88] on span "landscape" at bounding box center [310, 89] width 29 height 6
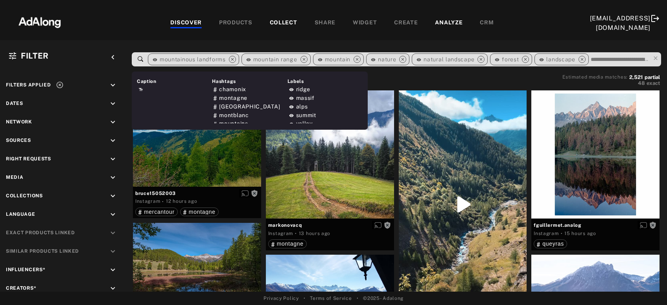
paste input "*****"
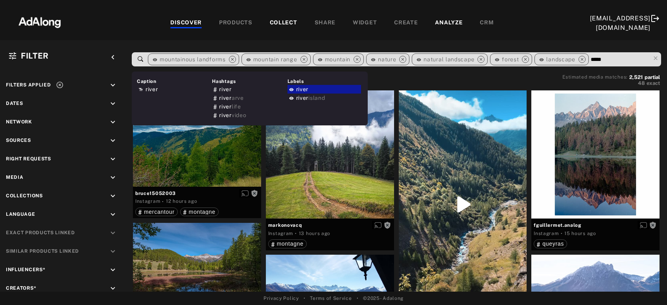
type input "*****"
click at [305, 88] on span "river" at bounding box center [302, 89] width 13 height 6
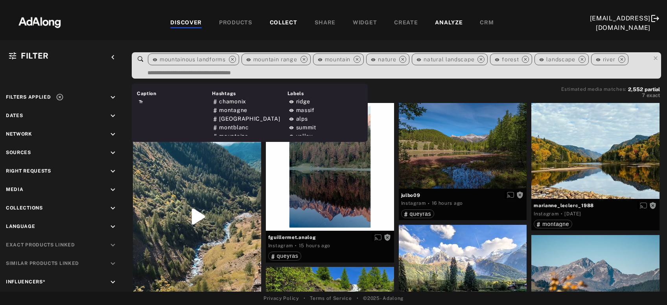
paste input "****"
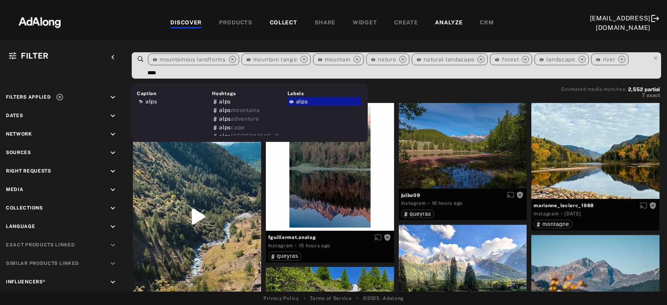
type input "****"
click at [306, 102] on span "alps" at bounding box center [302, 101] width 12 height 6
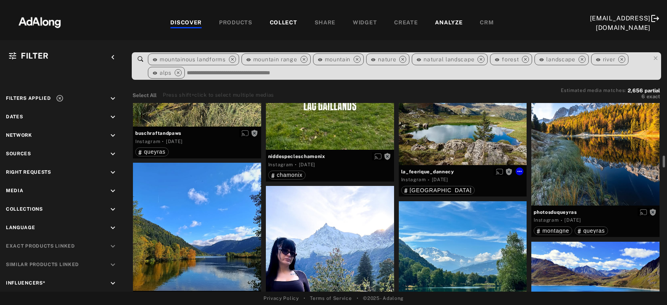
scroll to position [1102, 0]
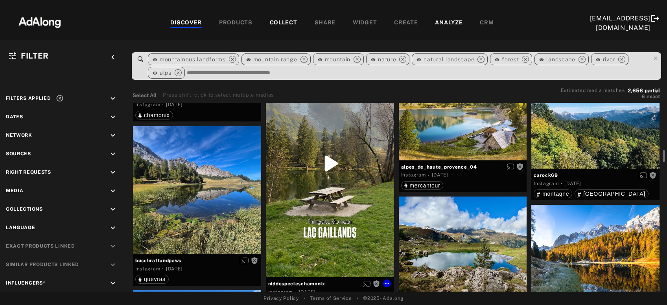
click at [380, 182] on div "Get rights" at bounding box center [330, 164] width 128 height 228
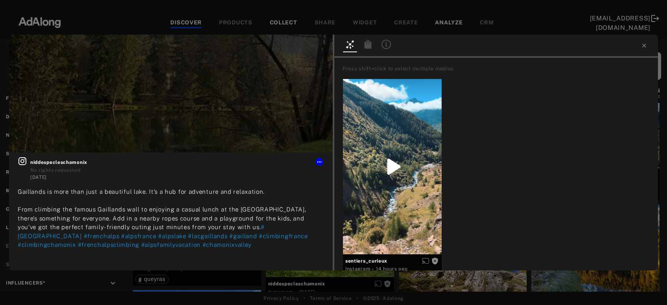
click at [387, 45] on icon at bounding box center [386, 44] width 9 height 9
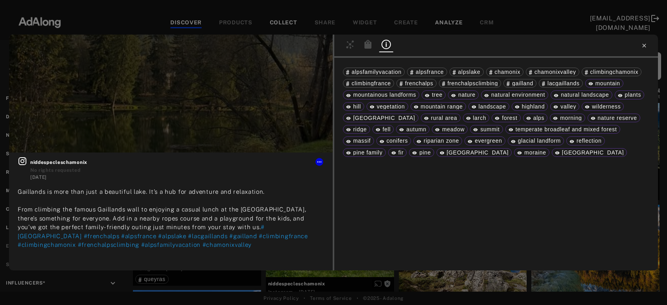
click at [644, 46] on icon at bounding box center [644, 45] width 6 height 6
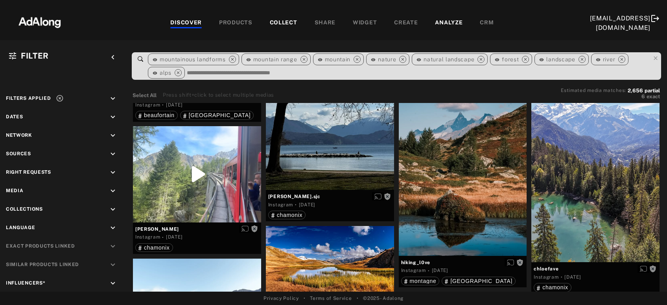
scroll to position [6062, 0]
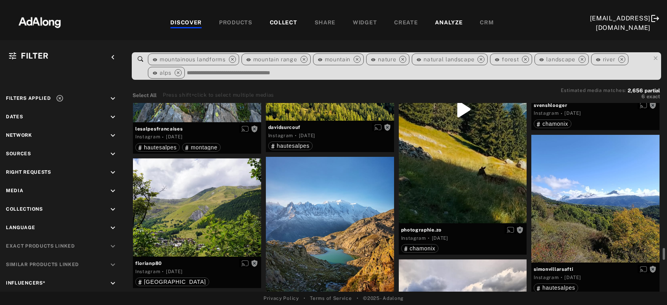
click at [198, 73] on input at bounding box center [418, 73] width 464 height 11
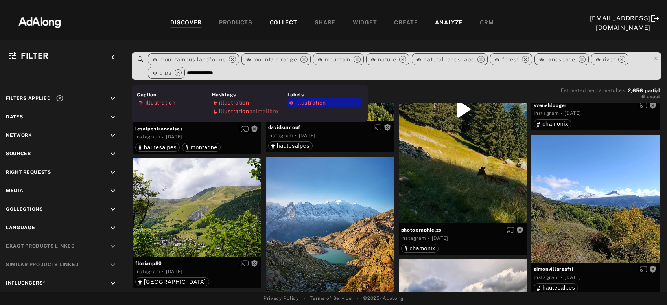
type input "**********"
click at [312, 102] on span "illustration" at bounding box center [311, 103] width 30 height 6
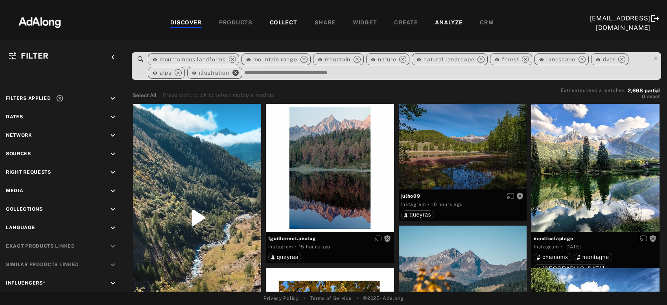
click at [238, 74] on icon "close" at bounding box center [235, 72] width 7 height 7
click at [206, 73] on input at bounding box center [418, 73] width 464 height 11
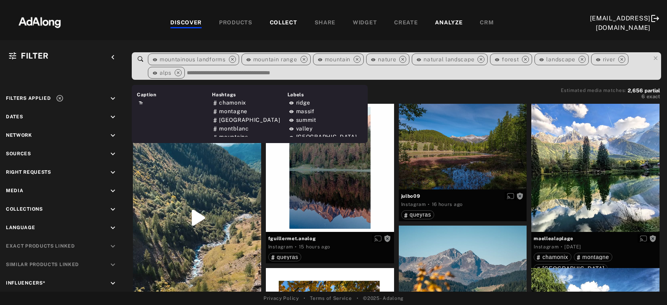
click at [207, 73] on input at bounding box center [418, 73] width 464 height 11
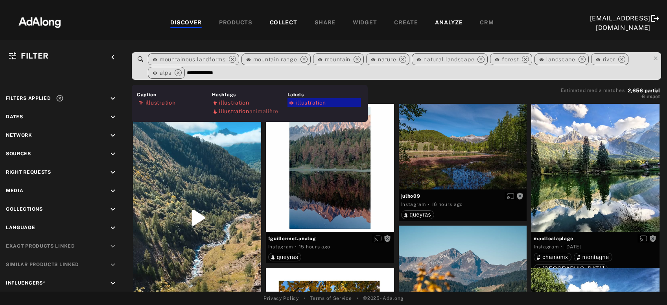
type input "**********"
click at [306, 104] on span "illustration" at bounding box center [311, 103] width 30 height 6
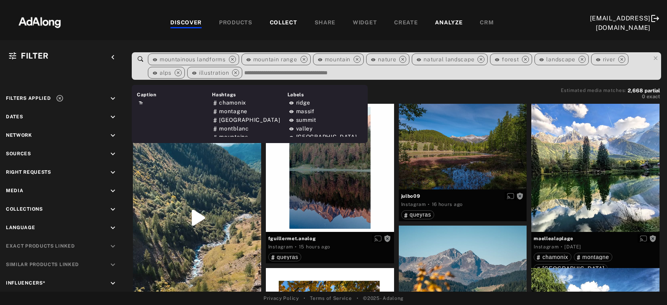
click at [270, 21] on div "COLLECT" at bounding box center [284, 22] width 28 height 9
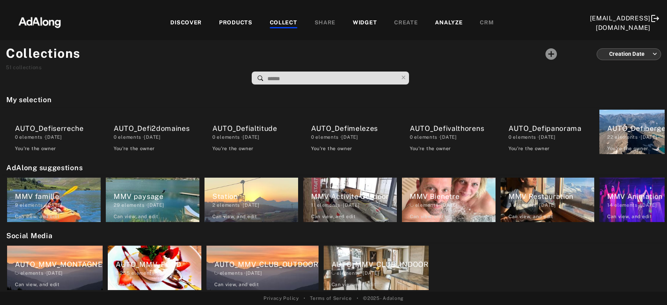
click at [310, 74] on input at bounding box center [332, 79] width 131 height 11
click at [141, 260] on div "AUTO_MMV_FOOD" at bounding box center [159, 264] width 86 height 11
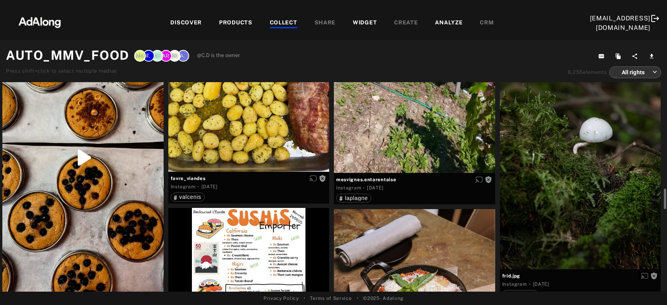
scroll to position [1441, 0]
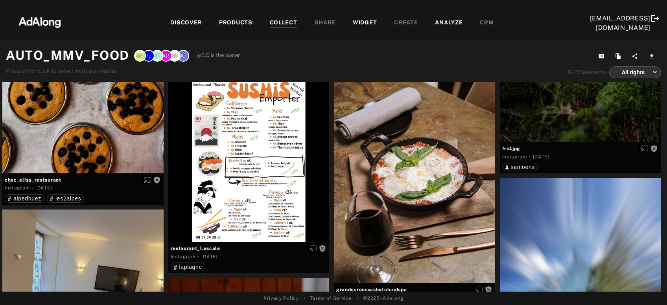
click at [199, 18] on div "DISCOVER PRODUCTS COLLECT SHARE WIDGET CREATE ANALYZE CRM" at bounding box center [331, 23] width 515 height 26
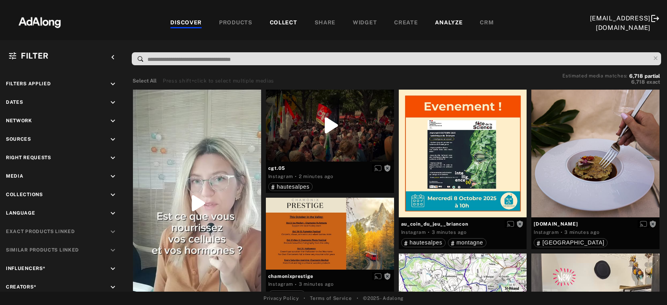
click at [270, 23] on div "COLLECT" at bounding box center [284, 22] width 28 height 9
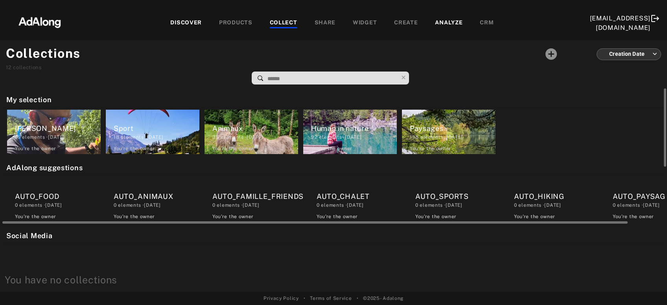
click at [52, 201] on div "AUTO_FOOD" at bounding box center [58, 196] width 86 height 11
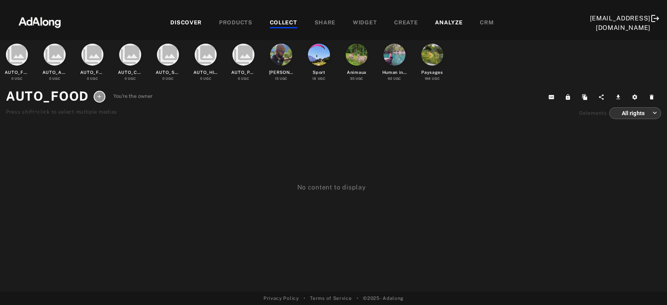
click at [270, 21] on div "COLLECT" at bounding box center [284, 22] width 28 height 9
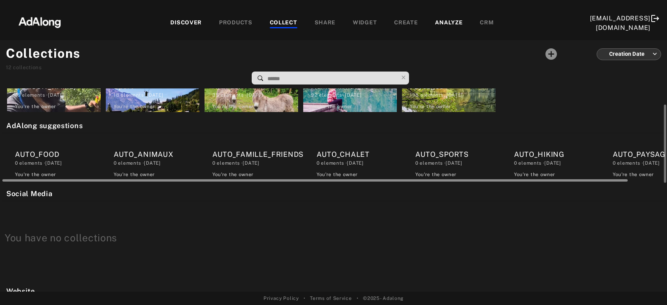
scroll to position [0, 39]
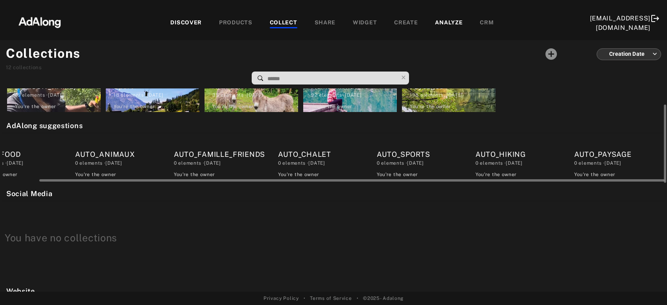
drag, startPoint x: 277, startPoint y: 179, endPoint x: 472, endPoint y: 148, distance: 197.5
click at [341, 177] on div at bounding box center [334, 180] width 662 height 6
click at [634, 152] on div "AUTO_PAYSAGE" at bounding box center [617, 154] width 86 height 11
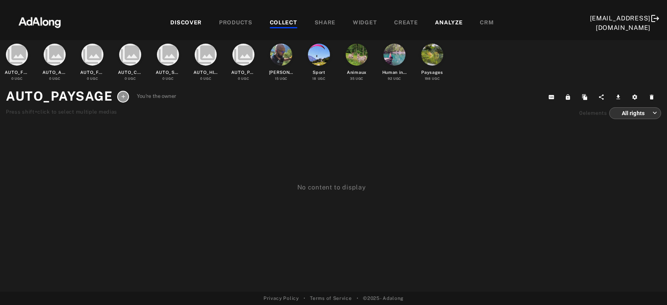
click at [270, 19] on div "COLLECT" at bounding box center [284, 22] width 28 height 9
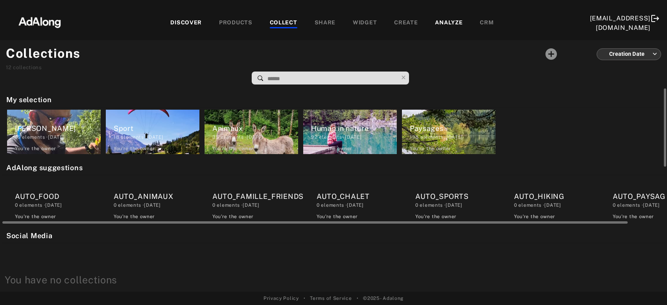
click at [154, 206] on div "0 elements · [DATE]" at bounding box center [157, 205] width 86 height 7
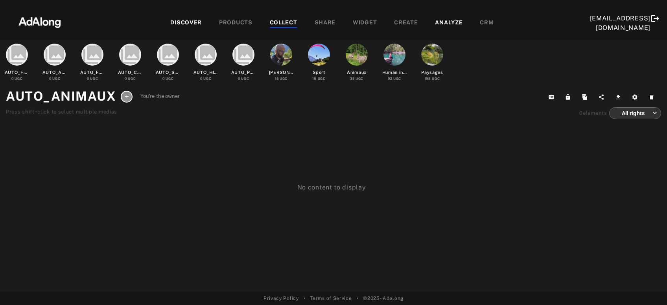
click at [270, 23] on div "COLLECT" at bounding box center [284, 22] width 28 height 9
